Goal: Navigation & Orientation: Go to known website

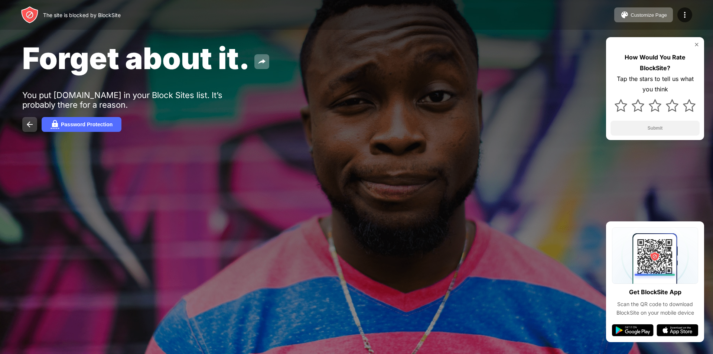
click at [29, 123] on img at bounding box center [29, 124] width 9 height 9
